Goal: Task Accomplishment & Management: Manage account settings

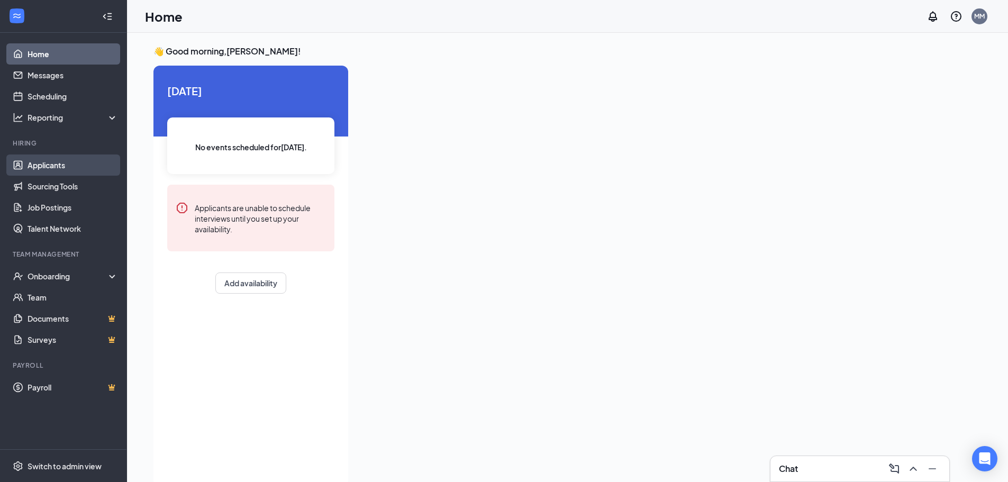
click at [53, 161] on link "Applicants" at bounding box center [73, 164] width 90 height 21
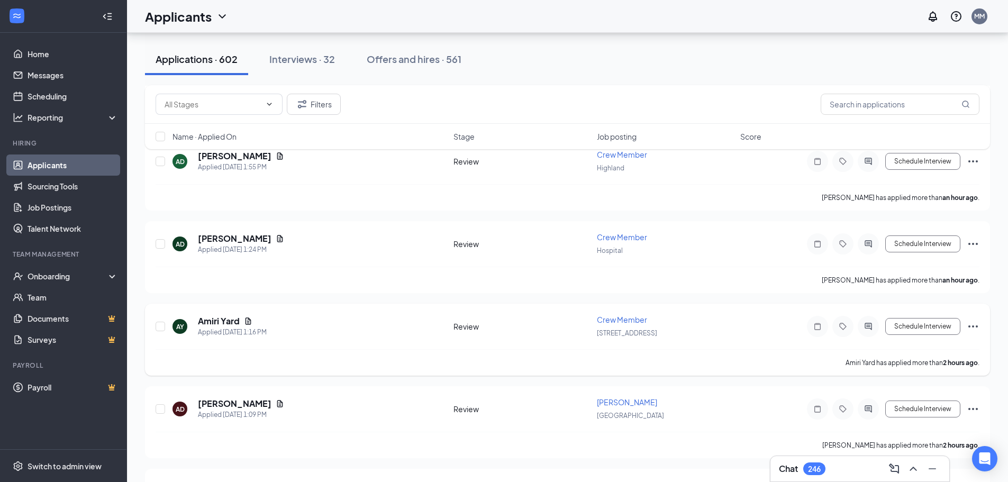
scroll to position [476, 0]
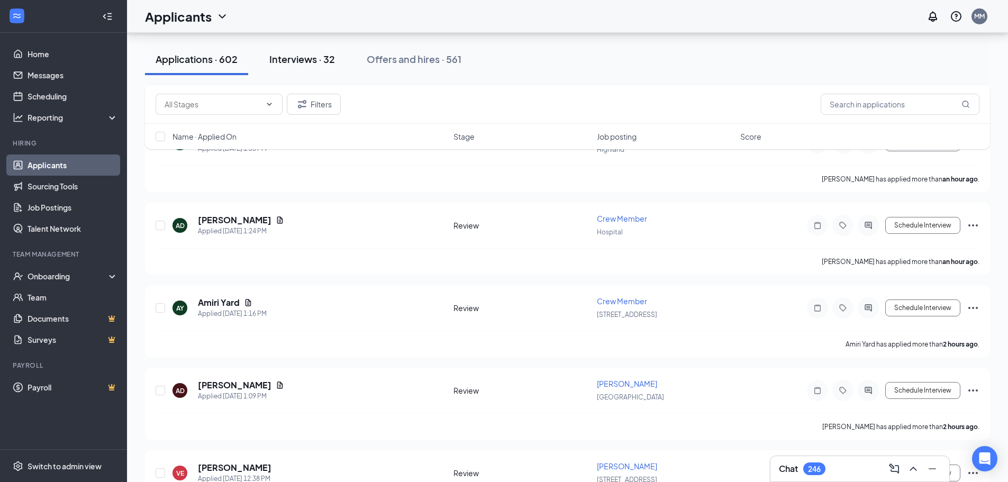
click at [311, 66] on button "Interviews · 32" at bounding box center [302, 59] width 87 height 32
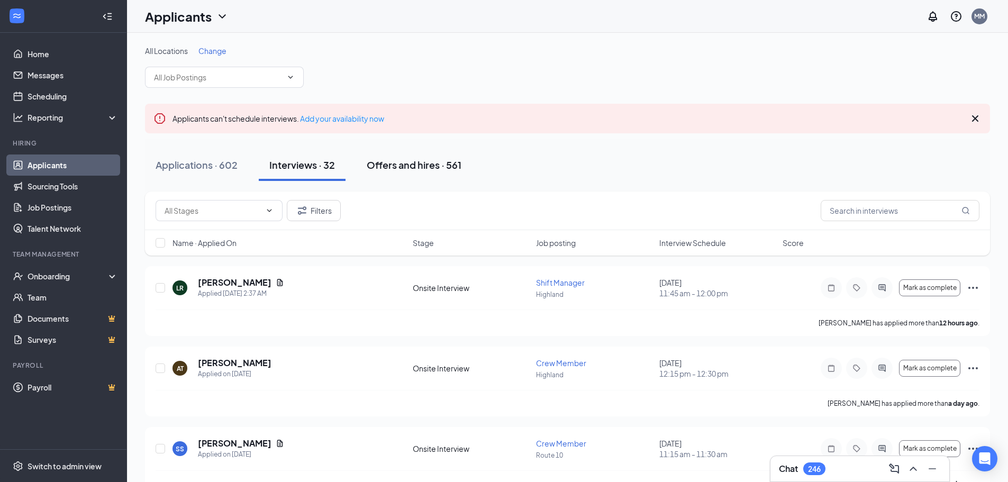
click at [399, 163] on div "Offers and hires · 561" at bounding box center [414, 164] width 95 height 13
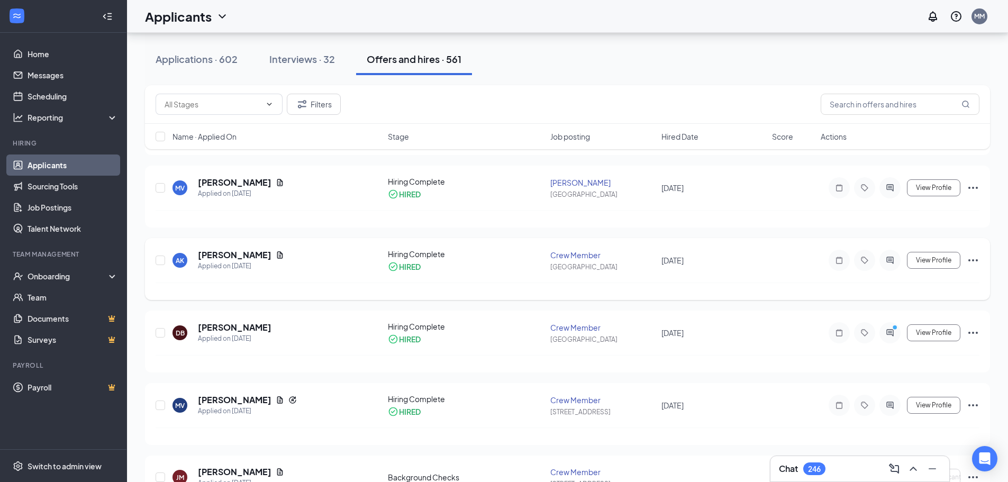
scroll to position [529, 0]
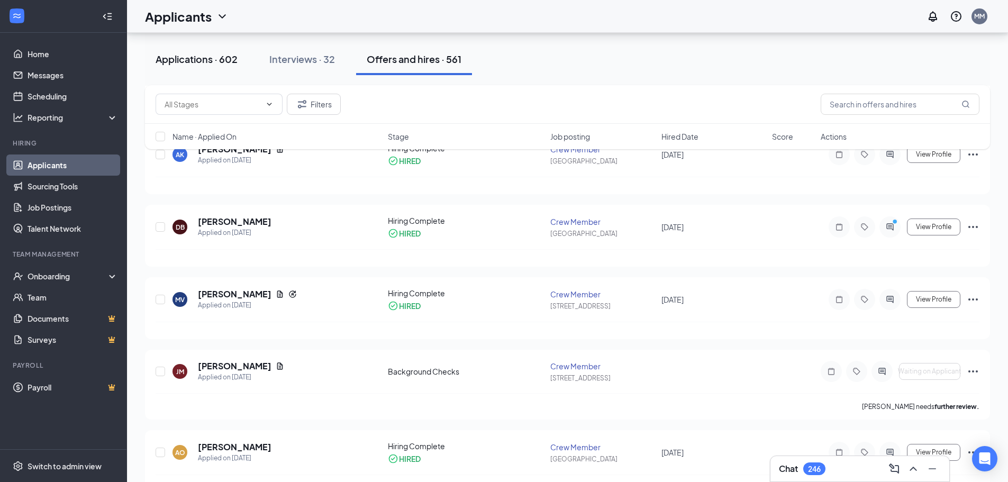
click at [199, 65] on div "Applications · 602" at bounding box center [197, 58] width 82 height 13
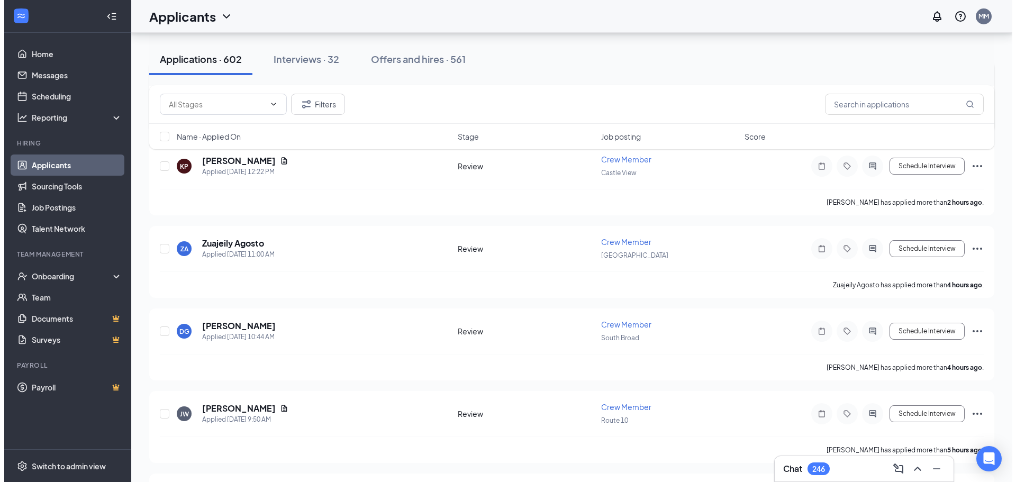
scroll to position [952, 0]
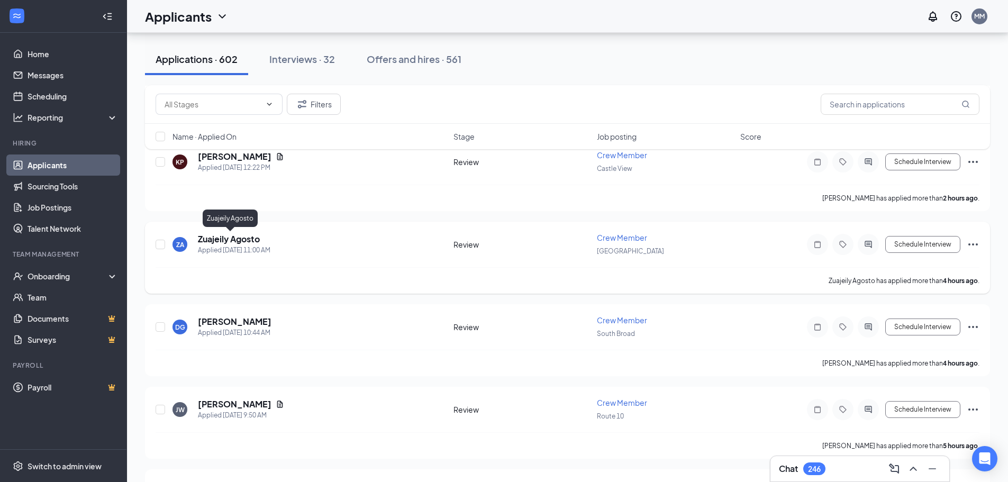
click at [226, 239] on h5 "Zuajeily Agosto" at bounding box center [229, 239] width 62 height 12
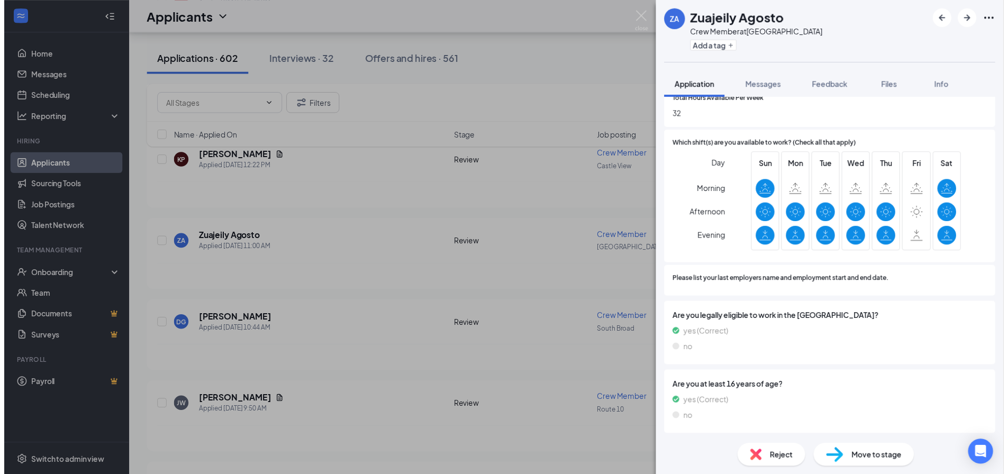
scroll to position [361, 0]
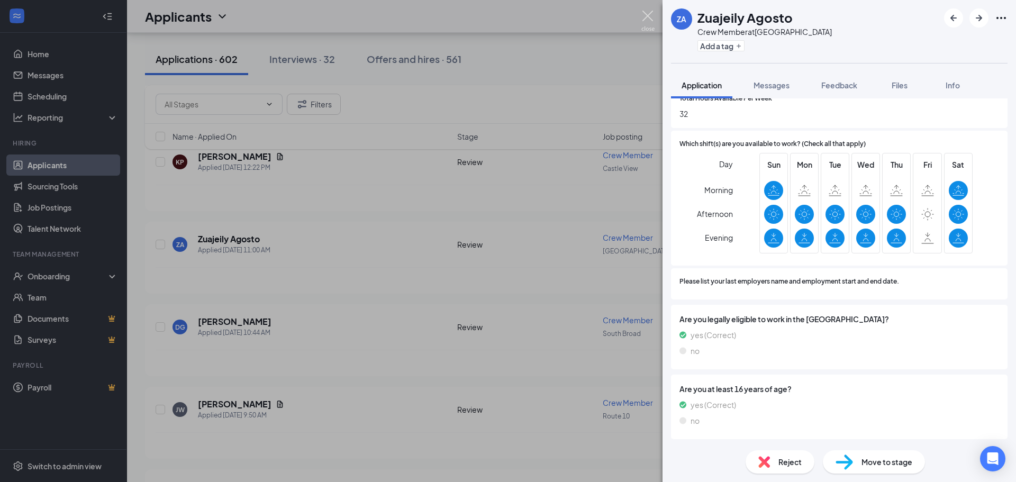
click at [651, 20] on img at bounding box center [647, 21] width 13 height 21
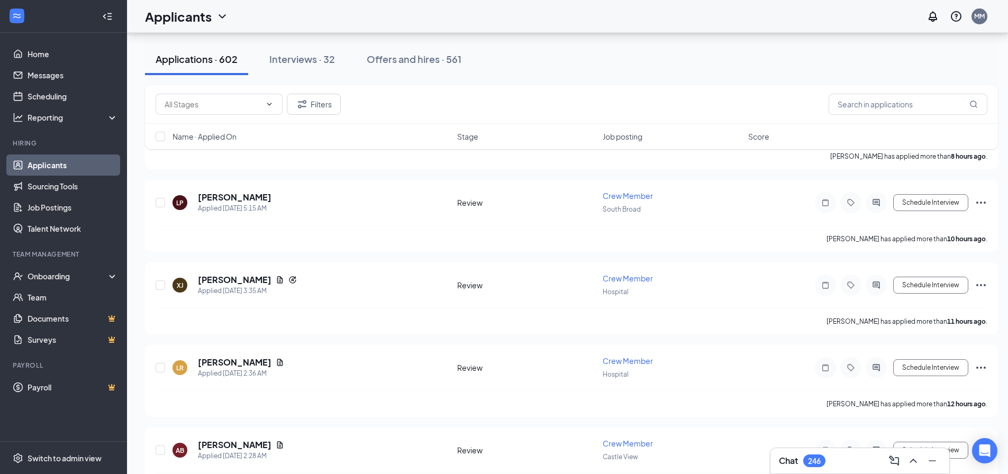
scroll to position [1957, 0]
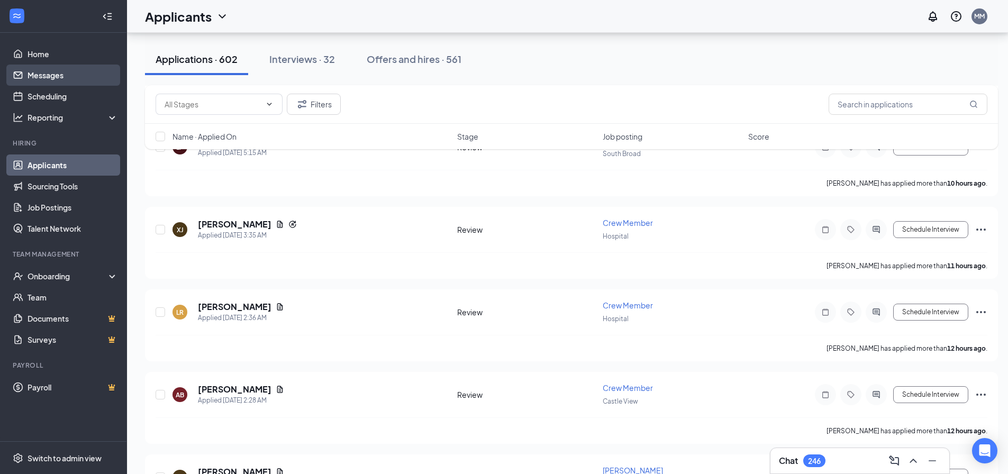
click at [43, 83] on link "Messages" at bounding box center [73, 75] width 90 height 21
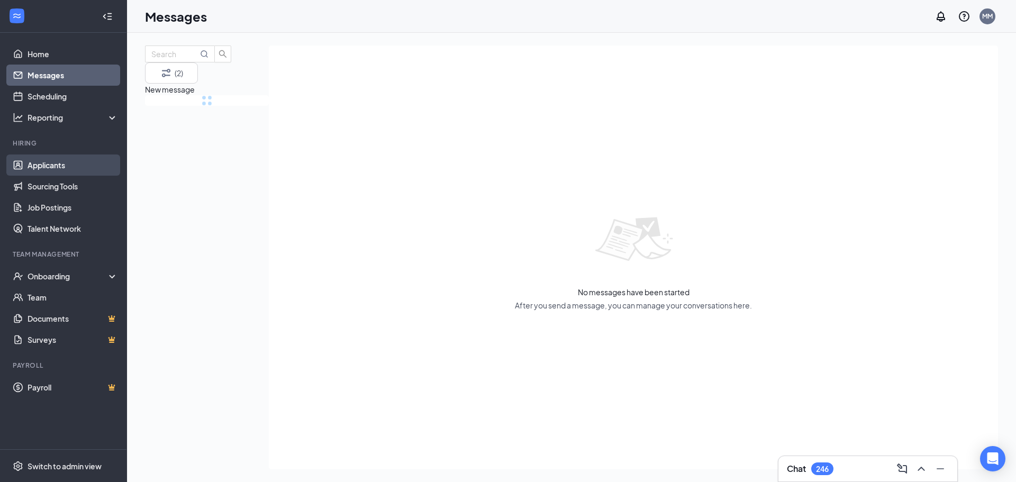
click at [54, 172] on link "Applicants" at bounding box center [73, 164] width 90 height 21
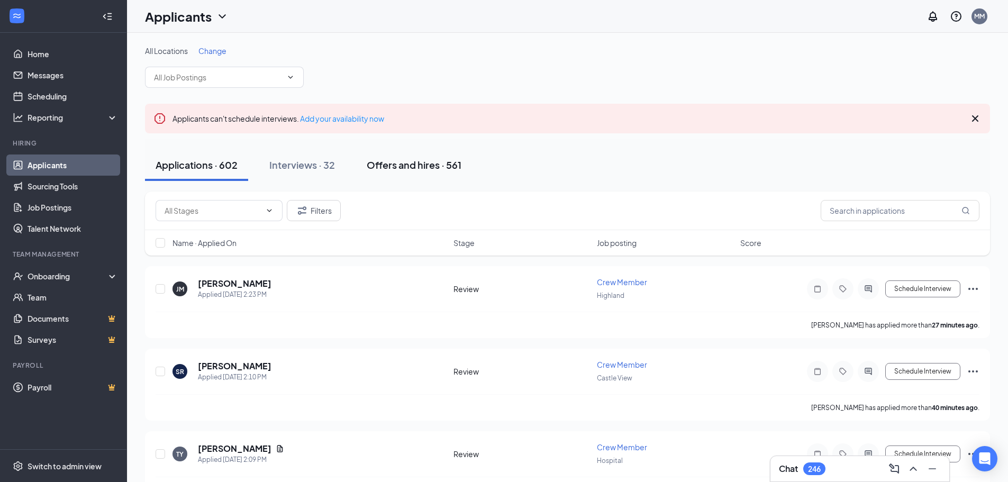
click at [382, 158] on button "Offers and hires · 561" at bounding box center [414, 165] width 116 height 32
